Goal: Task Accomplishment & Management: Use online tool/utility

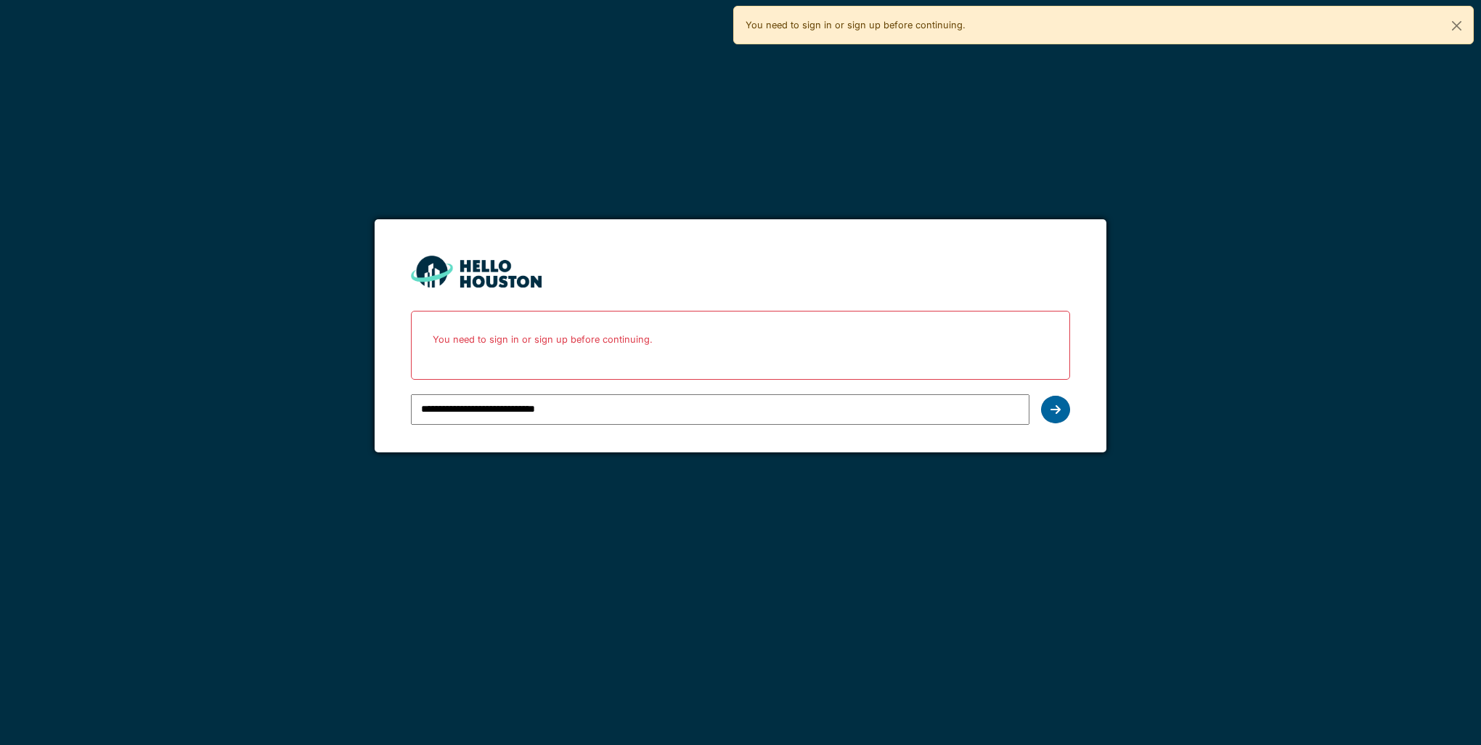
click at [1057, 409] on icon at bounding box center [1055, 410] width 10 height 12
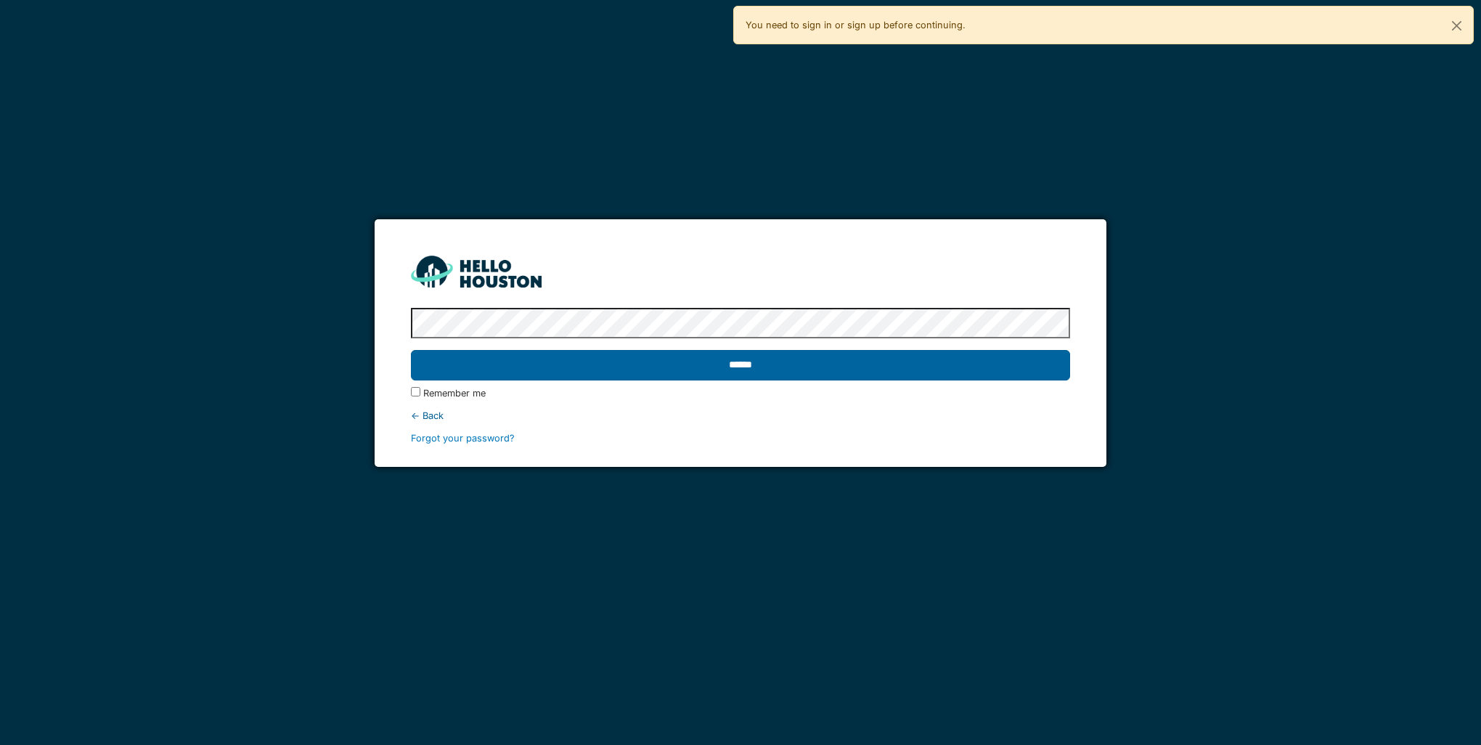
click at [657, 353] on input "******" at bounding box center [740, 365] width 658 height 30
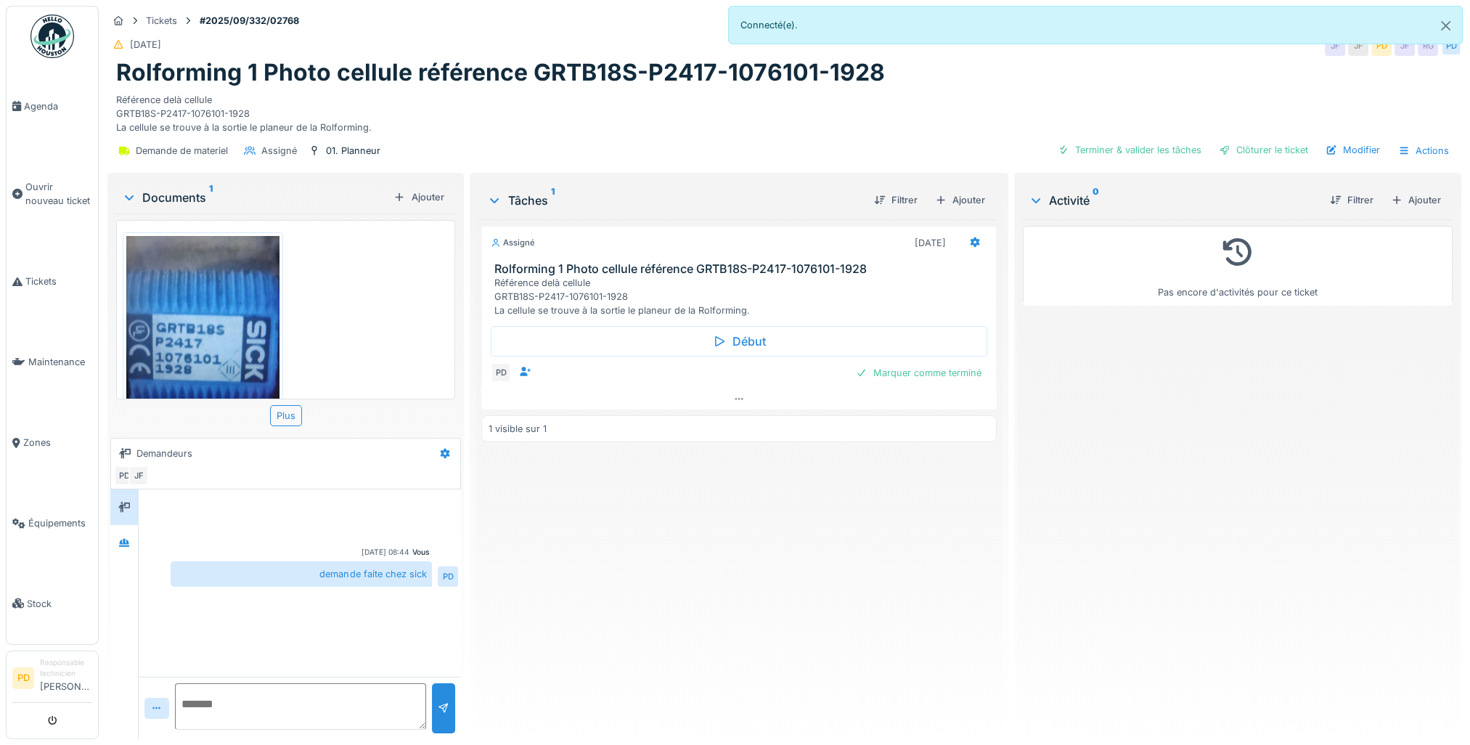
click at [212, 341] on img at bounding box center [202, 338] width 153 height 204
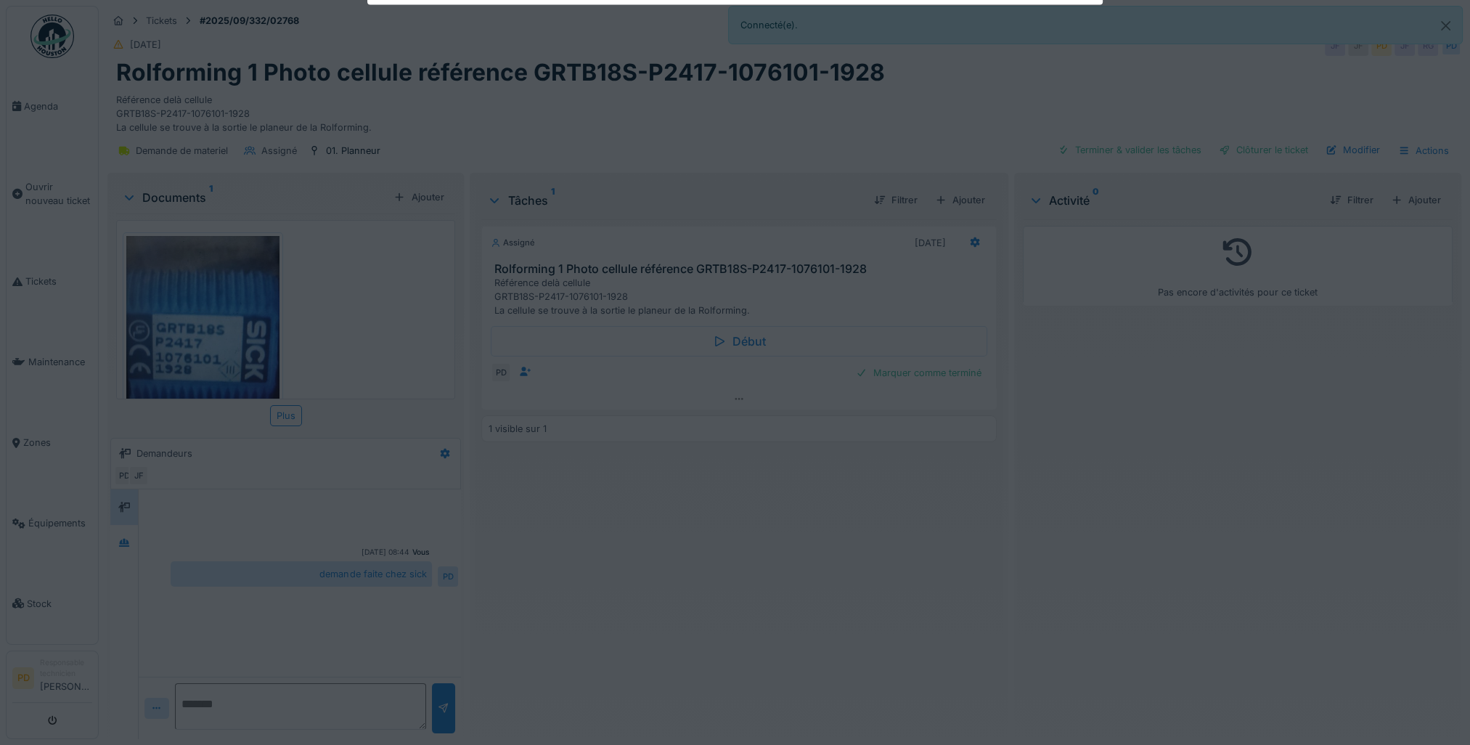
click at [212, 341] on div at bounding box center [735, 372] width 1470 height 745
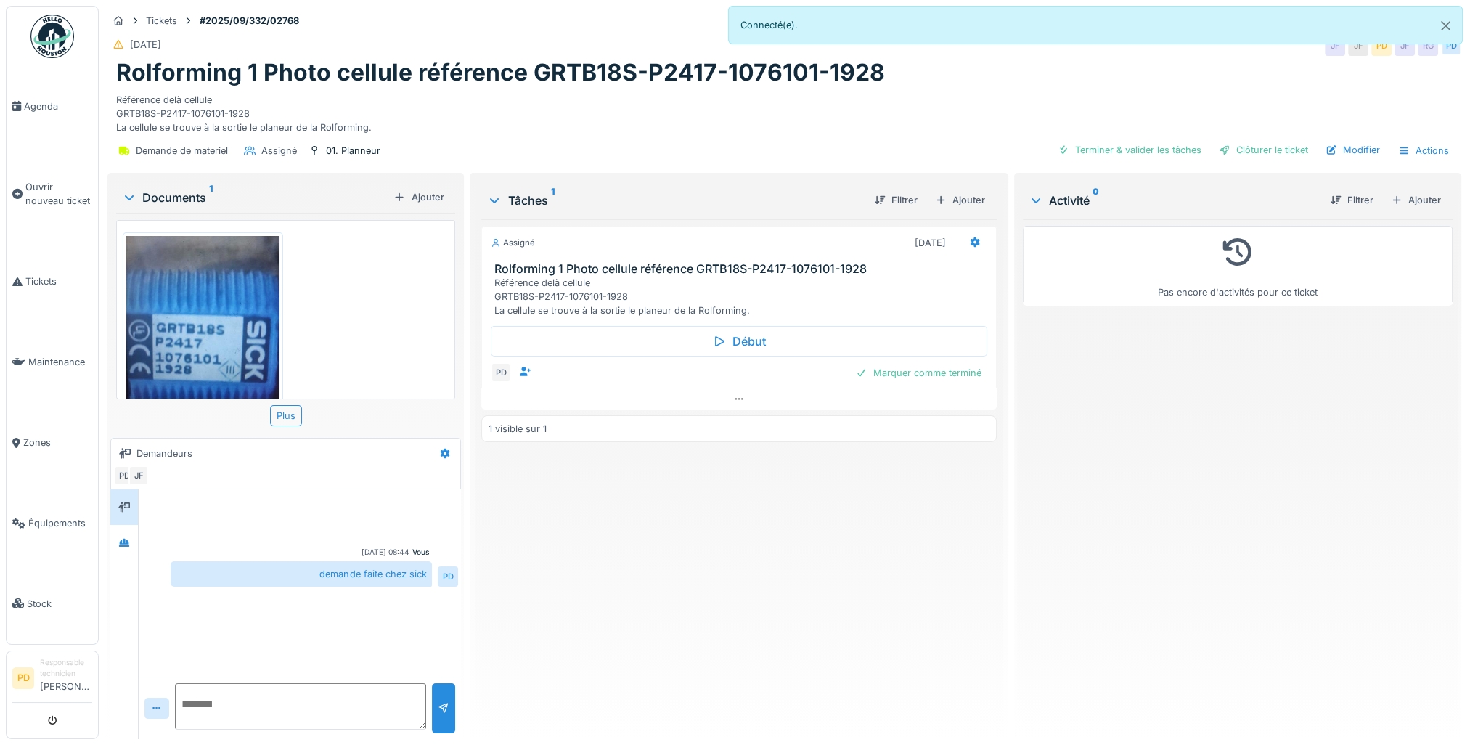
click at [212, 341] on img at bounding box center [202, 338] width 153 height 204
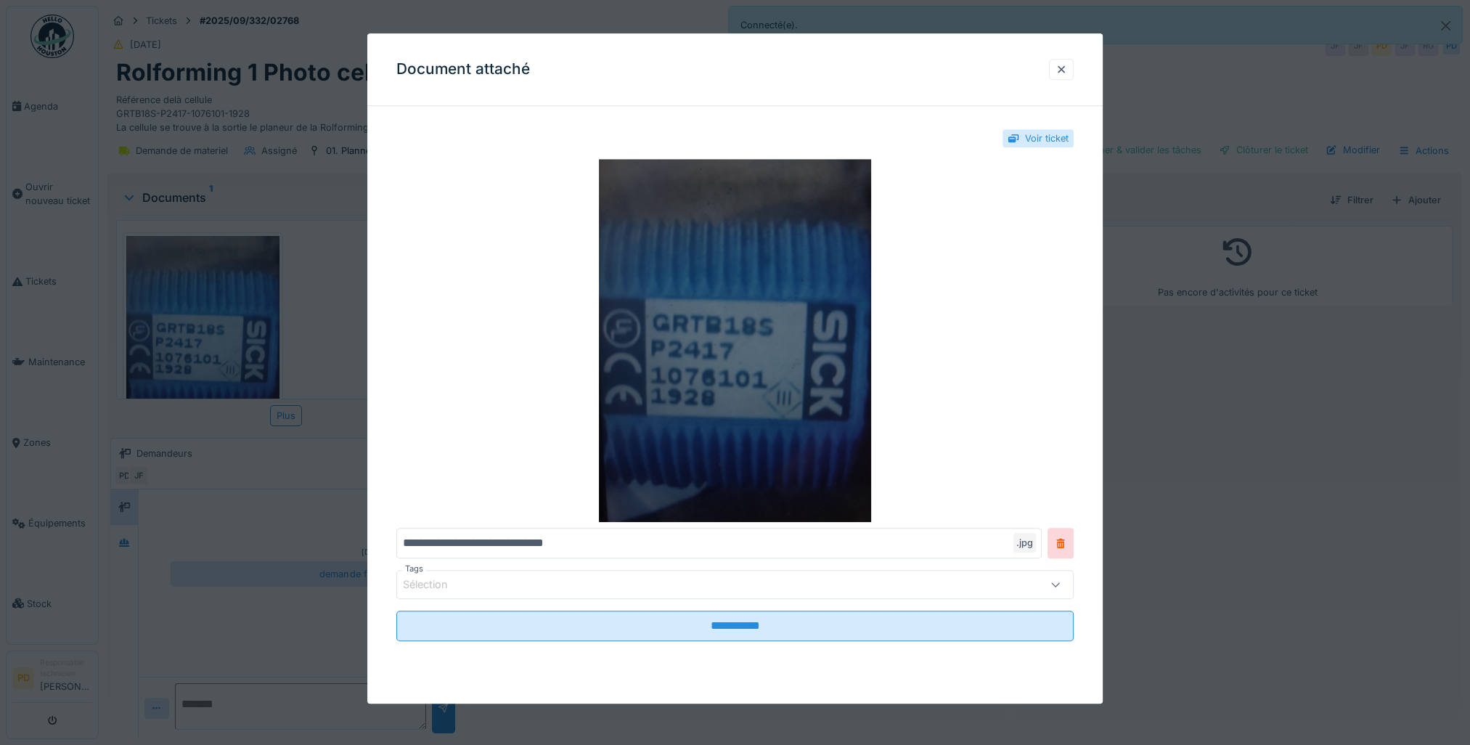
click at [931, 335] on img at bounding box center [734, 340] width 677 height 363
